Goal: Transaction & Acquisition: Purchase product/service

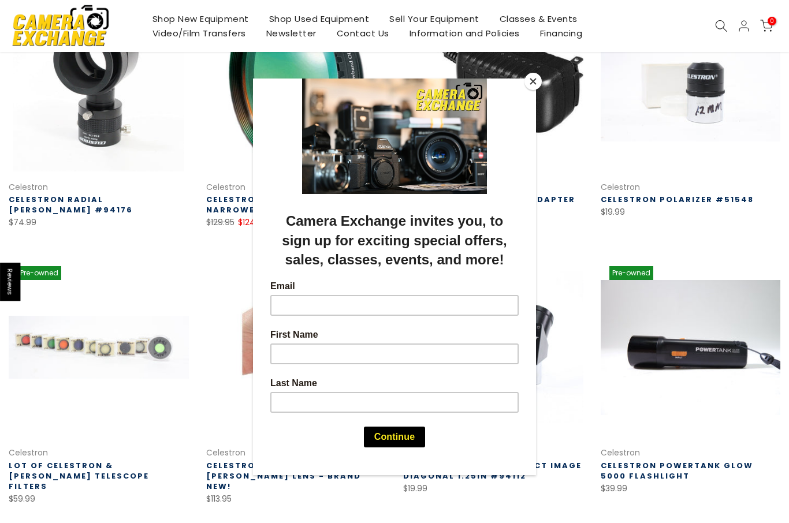
scroll to position [254, 0]
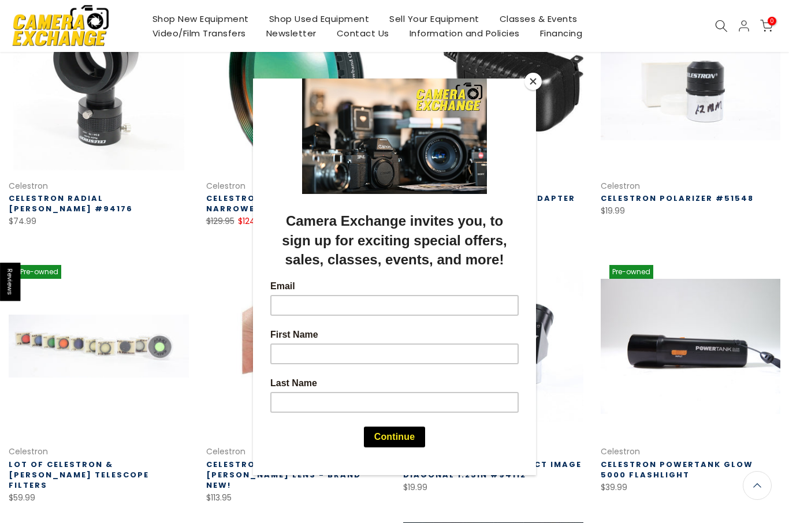
click at [531, 87] on button "Close" at bounding box center [533, 81] width 17 height 17
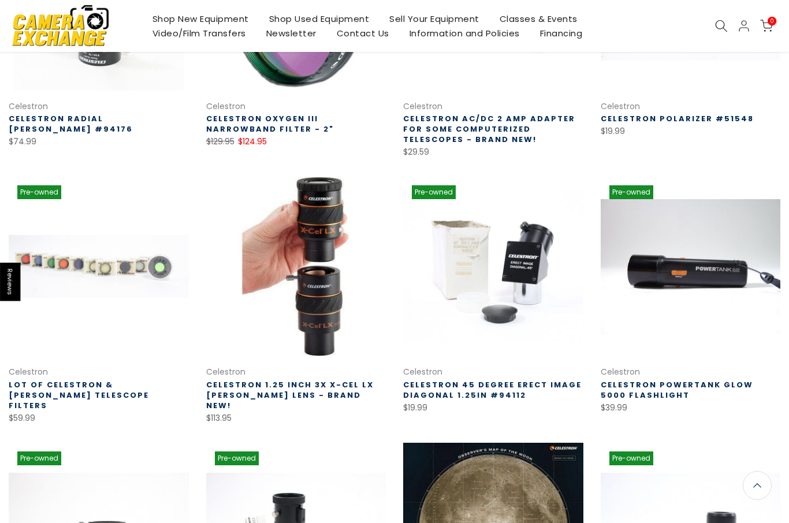
scroll to position [0, 0]
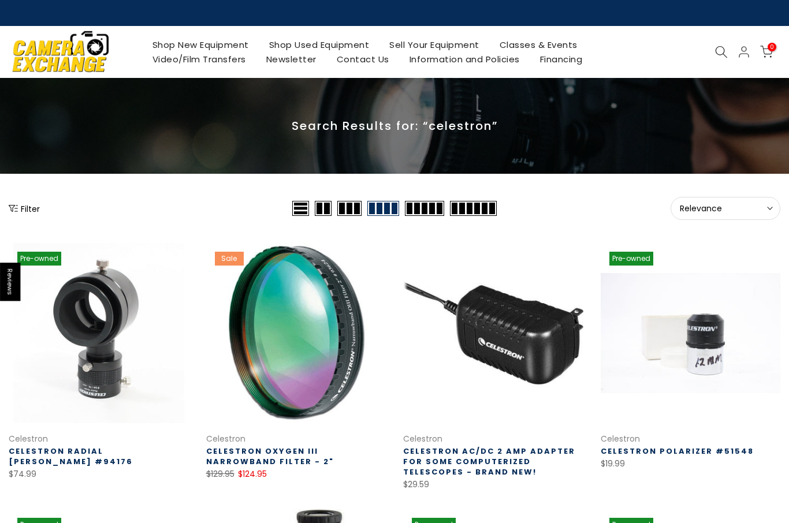
click at [716, 54] on icon at bounding box center [721, 52] width 13 height 13
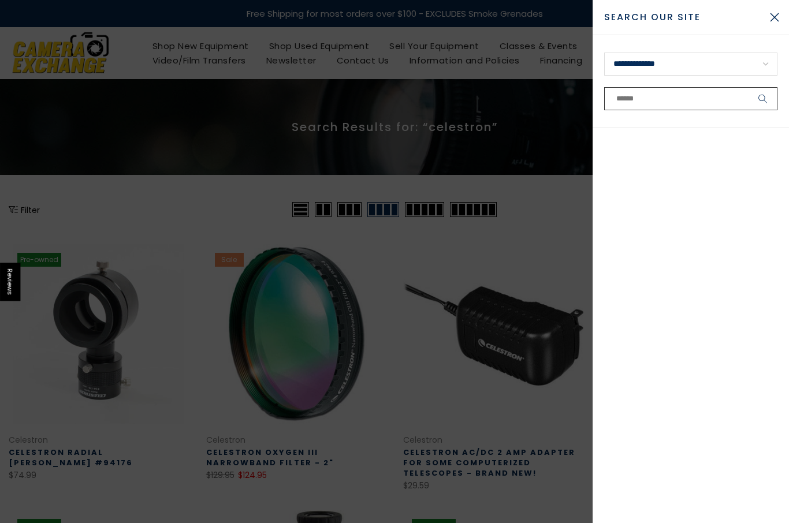
click at [654, 98] on input "text" at bounding box center [690, 98] width 173 height 23
click at [669, 98] on input "text" at bounding box center [690, 98] width 173 height 23
click at [643, 90] on input "text" at bounding box center [690, 98] width 173 height 23
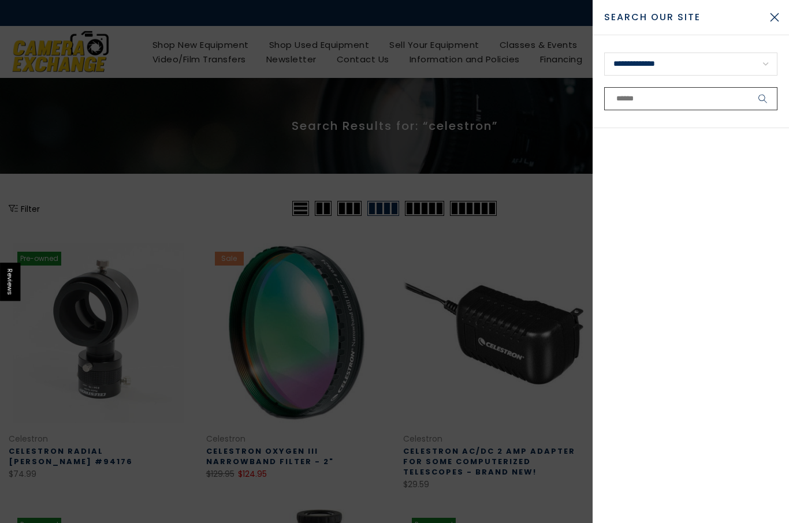
click at [661, 91] on input "text" at bounding box center [690, 98] width 173 height 23
paste input "**********"
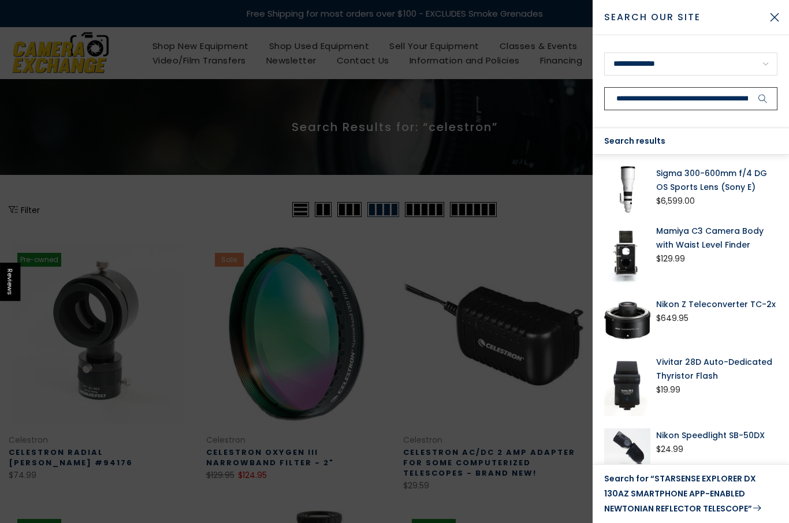
type input "**********"
click at [763, 99] on button "submit" at bounding box center [763, 98] width 29 height 23
